Goal: Task Accomplishment & Management: Complete application form

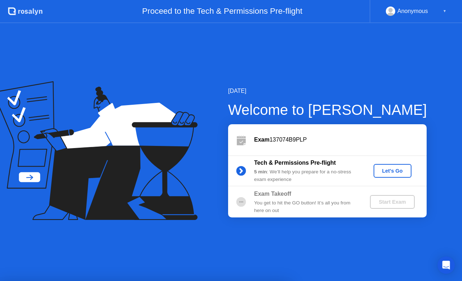
click at [389, 172] on div "Let's Go" at bounding box center [393, 171] width 32 height 6
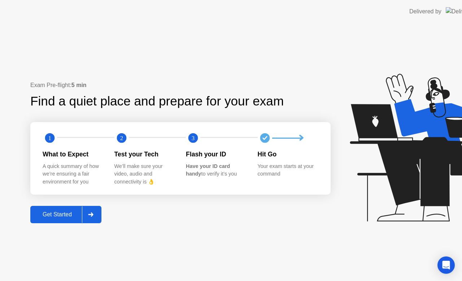
click at [389, 172] on icon at bounding box center [425, 148] width 151 height 148
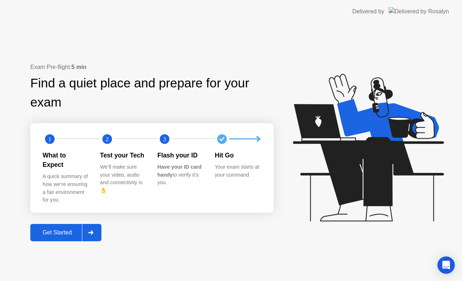
click at [91, 224] on div at bounding box center [90, 232] width 17 height 17
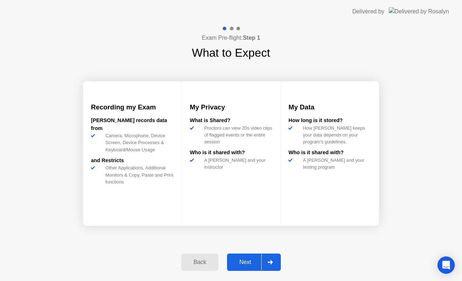
click at [245, 264] on div "Next" at bounding box center [245, 262] width 32 height 6
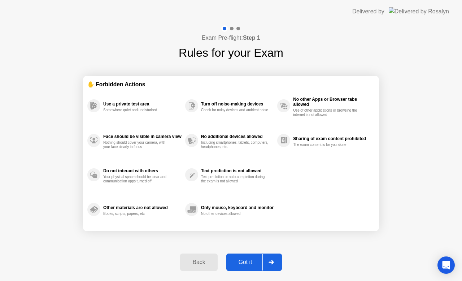
click at [245, 264] on div "Got it" at bounding box center [246, 262] width 34 height 6
select select "**********"
select select "*******"
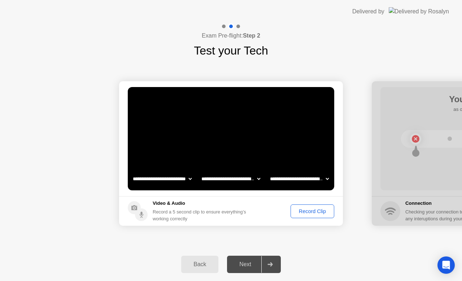
click at [307, 211] on div "Record Clip" at bounding box center [312, 211] width 39 height 6
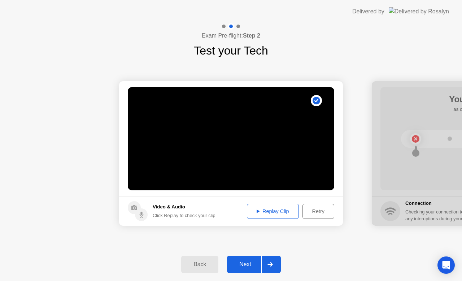
click at [270, 208] on div "Replay Clip" at bounding box center [272, 211] width 47 height 6
click at [273, 212] on div "Replay Clip" at bounding box center [272, 211] width 47 height 6
click at [243, 265] on div "Next" at bounding box center [245, 264] width 32 height 6
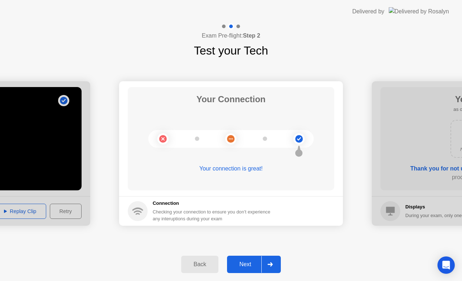
click at [243, 265] on div "Next" at bounding box center [245, 264] width 32 height 6
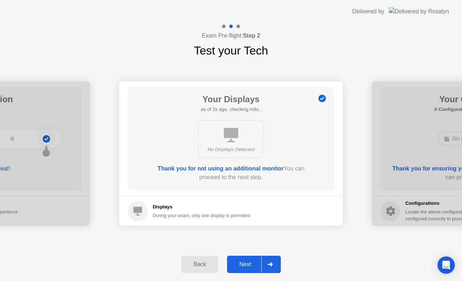
click at [243, 265] on div "Next" at bounding box center [245, 264] width 32 height 6
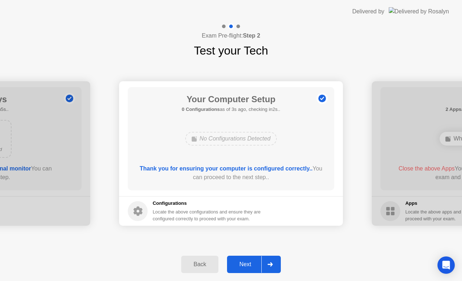
click at [243, 265] on div "Next" at bounding box center [245, 264] width 32 height 6
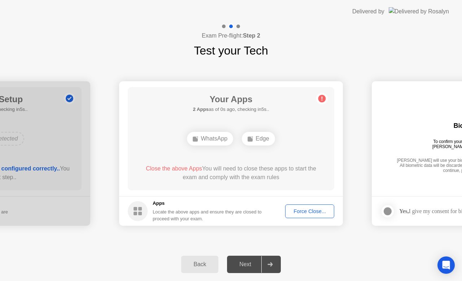
click at [243, 265] on div "Next" at bounding box center [245, 264] width 32 height 6
click at [247, 261] on div "Next" at bounding box center [245, 264] width 32 height 6
click at [265, 261] on div at bounding box center [269, 264] width 17 height 17
click at [308, 211] on div "Force Close..." at bounding box center [310, 211] width 44 height 6
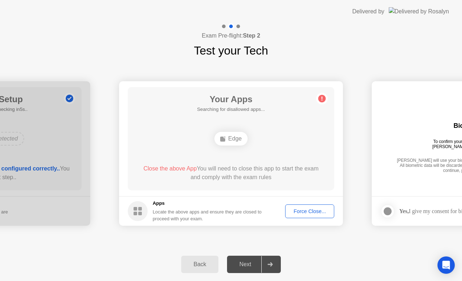
click at [309, 209] on div "Force Close..." at bounding box center [310, 211] width 44 height 6
click at [305, 206] on button "Force Close..." at bounding box center [309, 211] width 49 height 14
click at [271, 264] on icon at bounding box center [269, 264] width 5 height 4
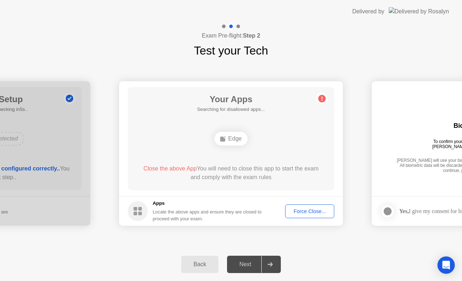
click at [271, 264] on icon at bounding box center [269, 264] width 5 height 4
click at [168, 167] on span "Close the above App" at bounding box center [169, 168] width 53 height 6
click at [249, 265] on div "Next" at bounding box center [245, 264] width 32 height 6
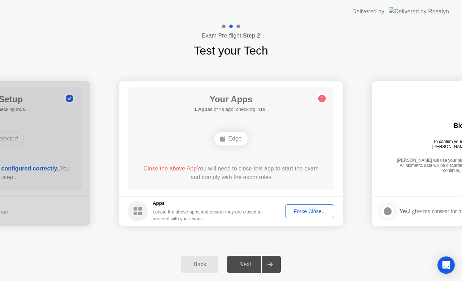
click at [249, 265] on div "Next" at bounding box center [245, 264] width 32 height 6
click at [314, 212] on div "Force Close..." at bounding box center [310, 211] width 44 height 6
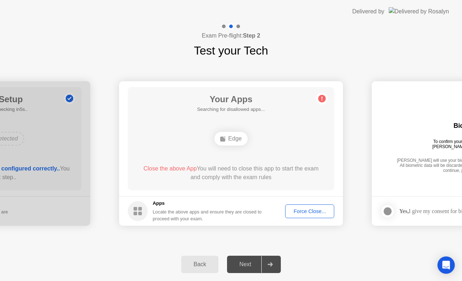
click at [296, 206] on button "Force Close..." at bounding box center [309, 211] width 49 height 14
click at [248, 179] on div "Close the above App You will need to close this app to start the exam and compl…" at bounding box center [231, 172] width 186 height 17
click at [231, 138] on div "Edge" at bounding box center [230, 139] width 33 height 14
click at [301, 213] on div "Force Close..." at bounding box center [310, 211] width 44 height 6
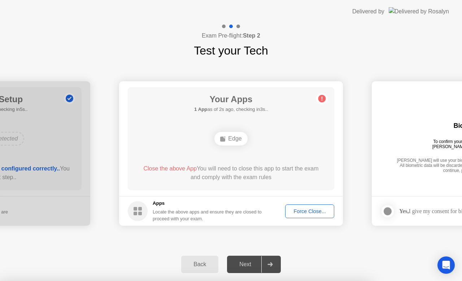
click at [301, 280] on div at bounding box center [231, 281] width 462 height 0
click at [308, 212] on div "Force Close..." at bounding box center [310, 211] width 44 height 6
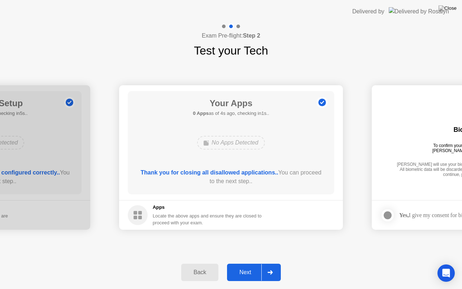
click at [247, 270] on div "Next" at bounding box center [245, 272] width 32 height 6
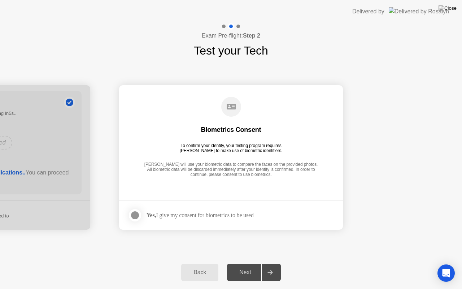
click at [247, 270] on div "Next" at bounding box center [245, 272] width 32 height 6
click at [136, 213] on div at bounding box center [135, 215] width 9 height 9
click at [247, 272] on div "Next" at bounding box center [245, 272] width 32 height 6
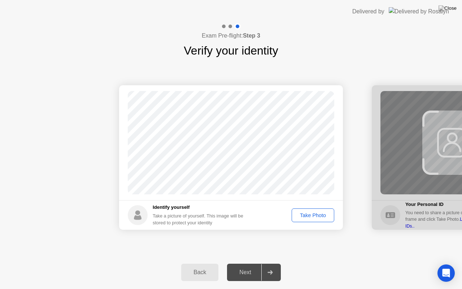
click at [299, 210] on button "Take Photo" at bounding box center [313, 215] width 43 height 14
click at [244, 266] on button "Next" at bounding box center [254, 272] width 54 height 17
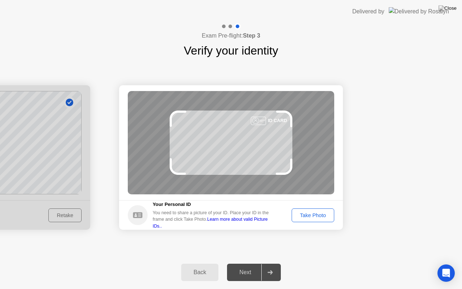
click at [136, 215] on circle at bounding box center [138, 215] width 20 height 20
click at [227, 219] on link "Learn more about valid Picture IDs.." at bounding box center [210, 223] width 115 height 12
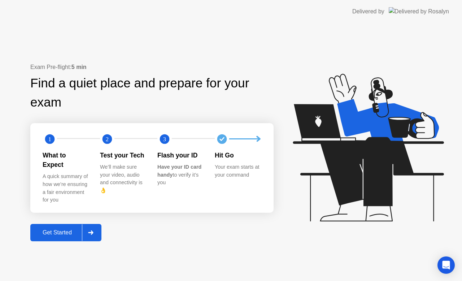
click at [93, 230] on icon at bounding box center [90, 232] width 5 height 4
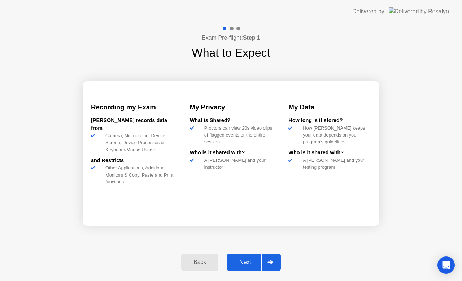
click at [245, 260] on div "Next" at bounding box center [245, 262] width 32 height 6
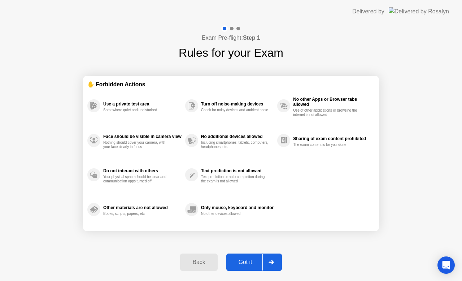
click at [245, 260] on div "Got it" at bounding box center [246, 262] width 34 height 6
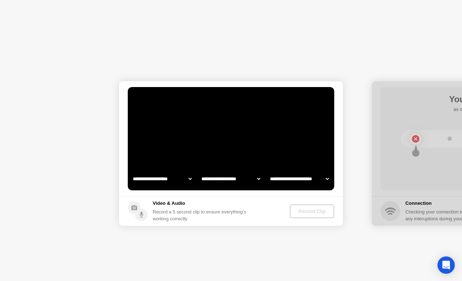
select select "**********"
select select "*******"
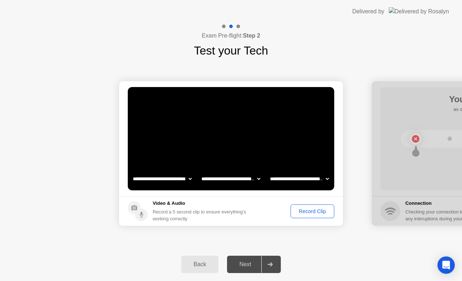
click at [320, 214] on div "Record Clip" at bounding box center [312, 211] width 39 height 6
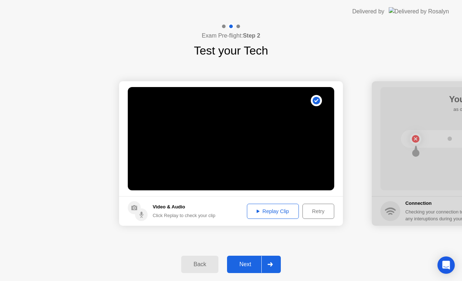
click at [242, 261] on div "Next" at bounding box center [245, 264] width 32 height 6
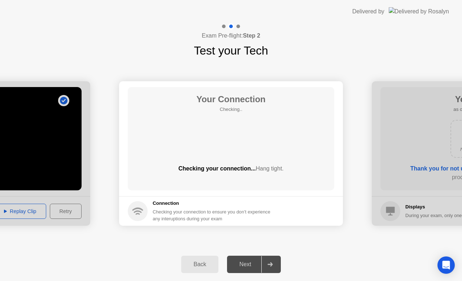
click at [242, 261] on div "Next" at bounding box center [245, 264] width 32 height 6
click at [244, 265] on div "Next" at bounding box center [245, 264] width 32 height 6
click at [271, 262] on icon at bounding box center [269, 264] width 5 height 4
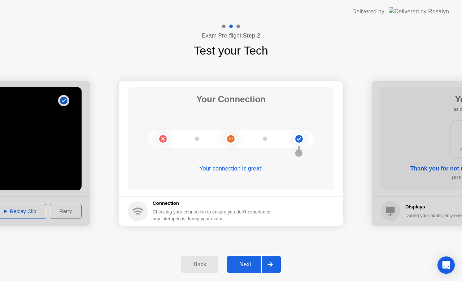
click at [247, 261] on div "Next" at bounding box center [245, 264] width 32 height 6
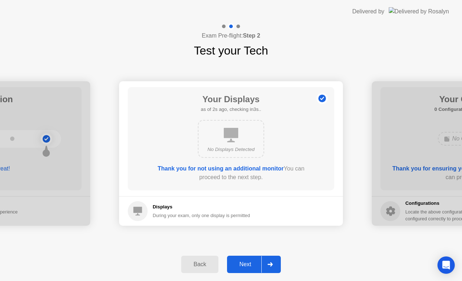
click at [247, 261] on div "Next" at bounding box center [245, 264] width 32 height 6
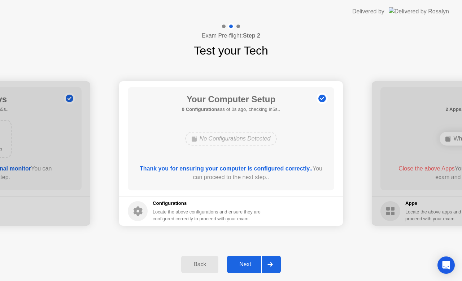
click at [247, 261] on div "Next" at bounding box center [245, 264] width 32 height 6
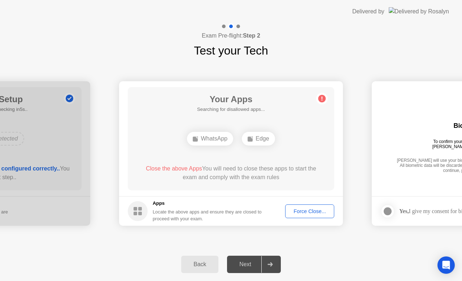
click at [247, 261] on div "Next" at bounding box center [245, 264] width 32 height 6
click at [303, 212] on div "Force Close..." at bounding box center [310, 211] width 44 height 6
click at [302, 209] on div "Force Close..." at bounding box center [310, 211] width 44 height 6
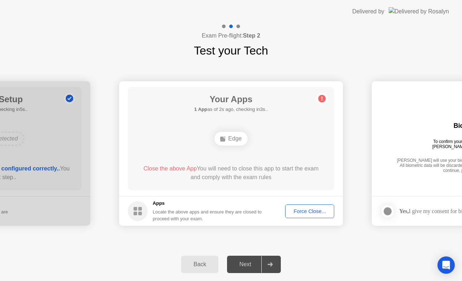
click at [310, 212] on div "Force Close..." at bounding box center [310, 211] width 44 height 6
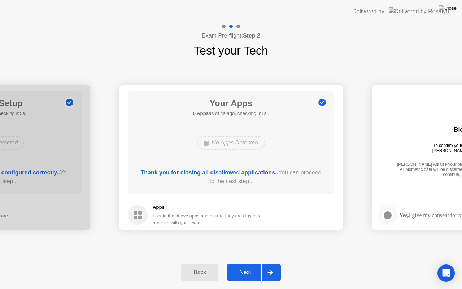
click at [245, 272] on div "Next" at bounding box center [245, 272] width 32 height 6
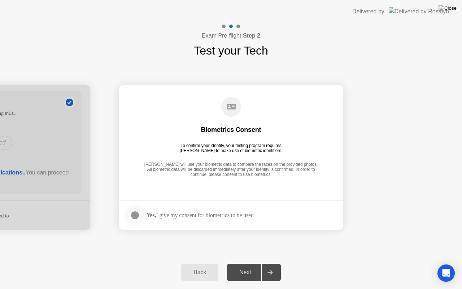
click at [245, 272] on div "Next" at bounding box center [245, 272] width 32 height 6
click at [132, 212] on div at bounding box center [135, 215] width 9 height 9
click at [246, 272] on div "Next" at bounding box center [245, 272] width 32 height 6
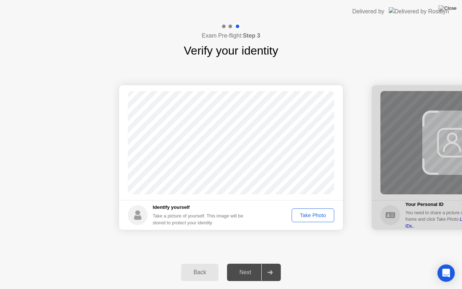
click at [310, 214] on div "Take Photo" at bounding box center [313, 215] width 38 height 6
click at [247, 271] on div "Next" at bounding box center [245, 272] width 32 height 6
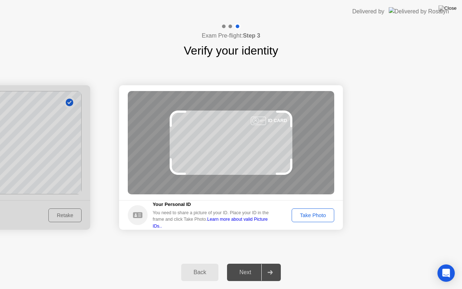
click at [318, 212] on div "Take Photo" at bounding box center [313, 215] width 38 height 6
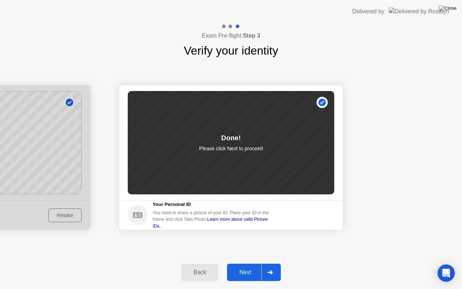
click at [243, 269] on div "Next" at bounding box center [245, 272] width 32 height 6
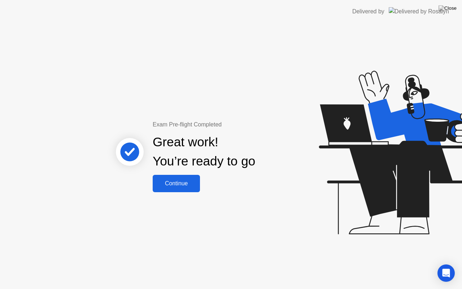
click at [180, 180] on div "Continue" at bounding box center [176, 183] width 43 height 6
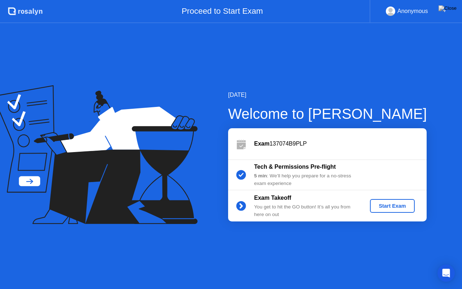
click at [387, 205] on div "Start Exam" at bounding box center [392, 206] width 39 height 6
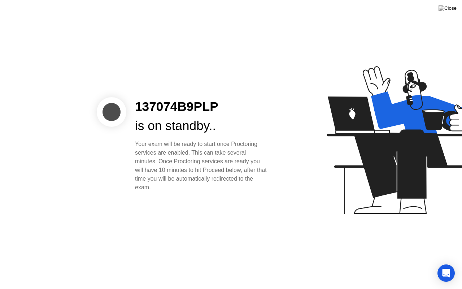
click at [367, 217] on icon at bounding box center [401, 143] width 186 height 185
click at [444, 270] on icon "Open Intercom Messenger" at bounding box center [446, 272] width 8 height 9
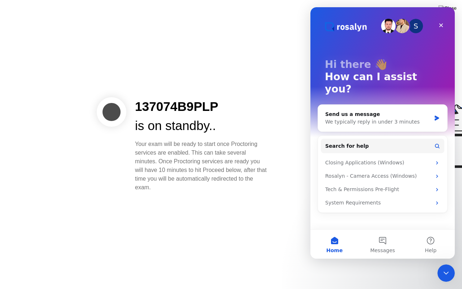
click at [258, 232] on div "137074B9PLP is on standby.. Your exam will be ready to start once Proctoring se…" at bounding box center [231, 144] width 462 height 289
click at [448, 270] on icon "Close Intercom Messenger" at bounding box center [445, 271] width 9 height 9
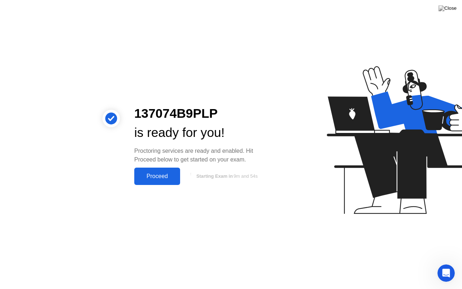
click at [164, 175] on div "Proceed" at bounding box center [157, 176] width 42 height 6
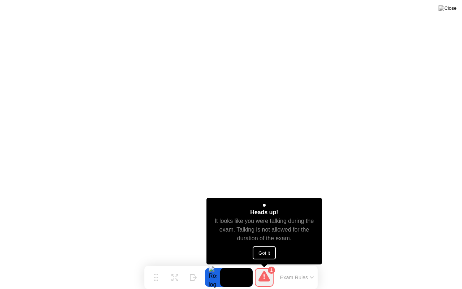
click at [262, 250] on button "Got it" at bounding box center [264, 252] width 23 height 13
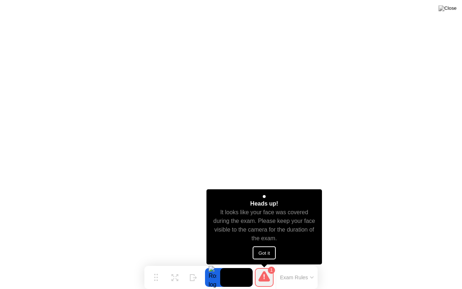
click at [266, 252] on button "Got it" at bounding box center [264, 252] width 23 height 13
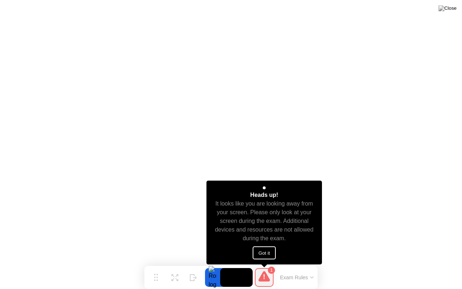
click at [270, 249] on button "Got it" at bounding box center [264, 252] width 23 height 13
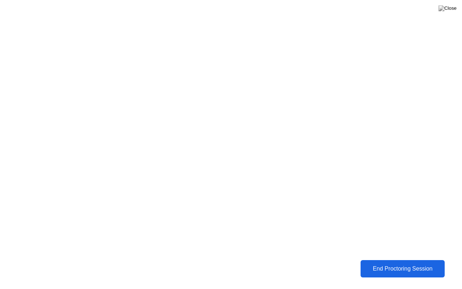
click at [390, 268] on div "End Proctoring Session" at bounding box center [402, 268] width 81 height 6
